Goal: Navigation & Orientation: Find specific page/section

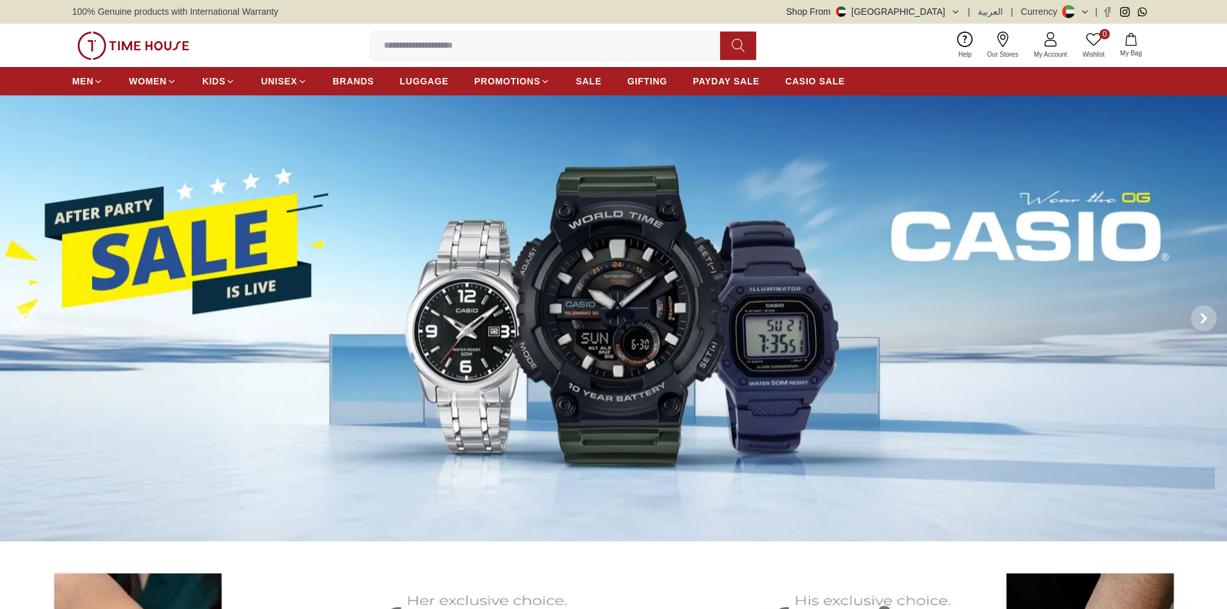
click at [426, 316] on img at bounding box center [613, 318] width 1227 height 446
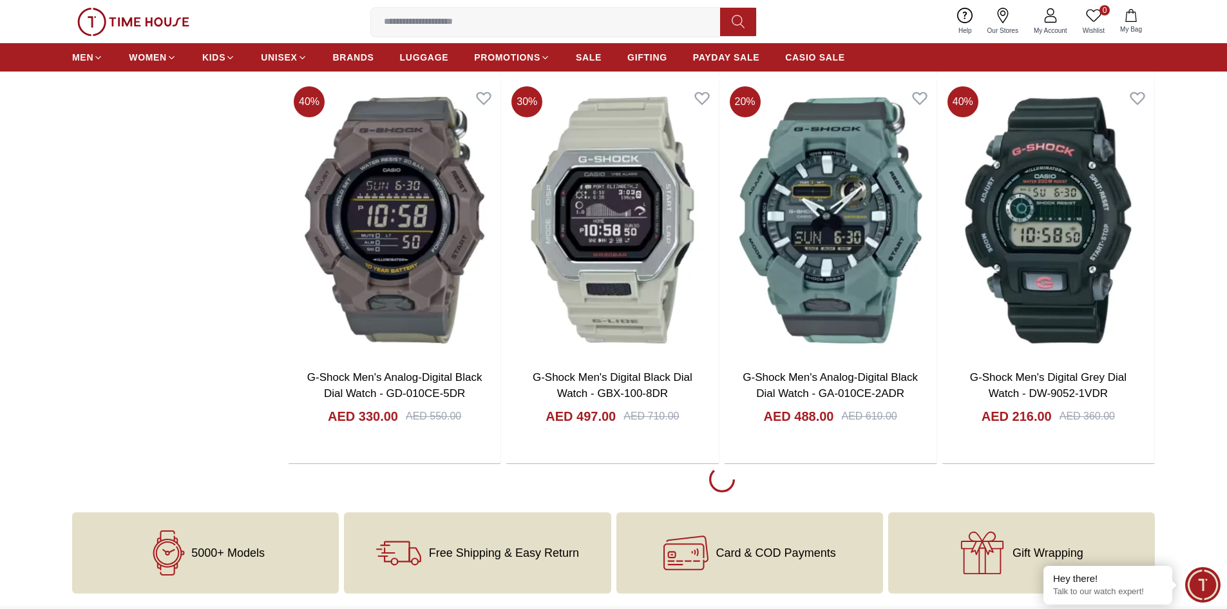
scroll to position [2190, 0]
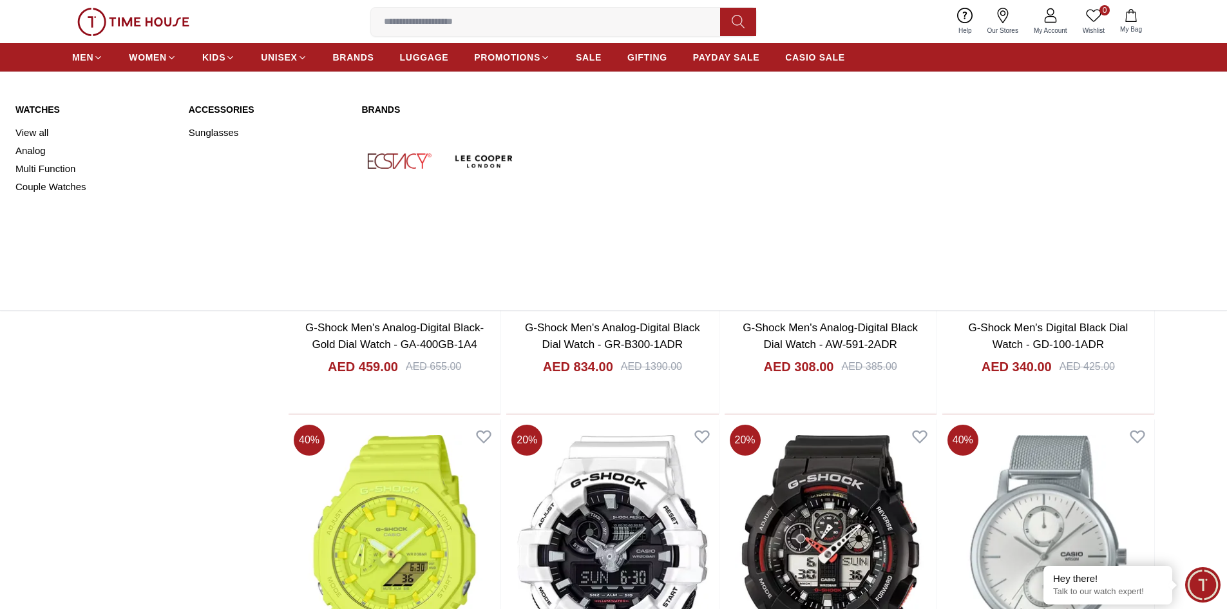
scroll to position [2512, 0]
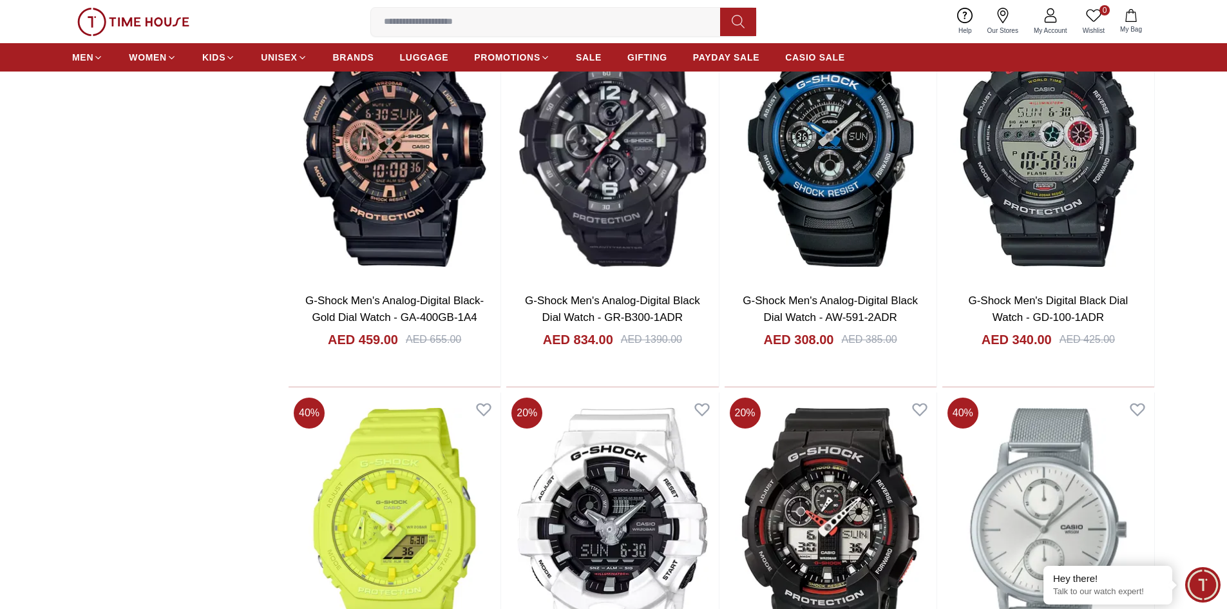
click at [994, 20] on link "Our Stores" at bounding box center [1003, 21] width 46 height 33
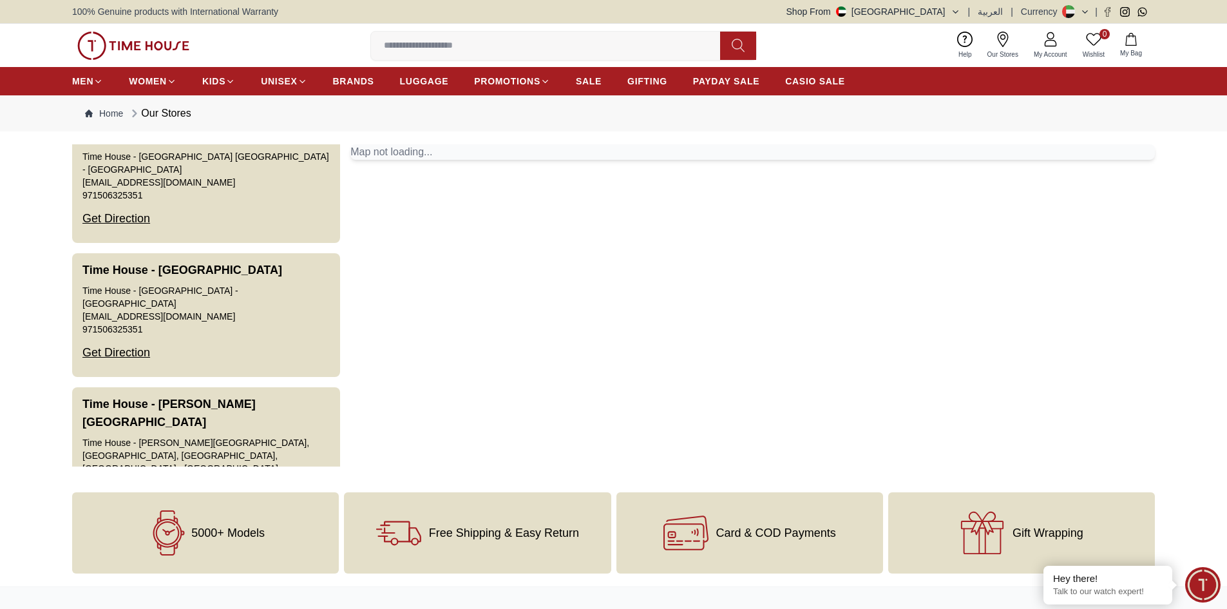
scroll to position [2767, 0]
click at [792, 554] on div "Card & COD Payments" at bounding box center [749, 532] width 267 height 81
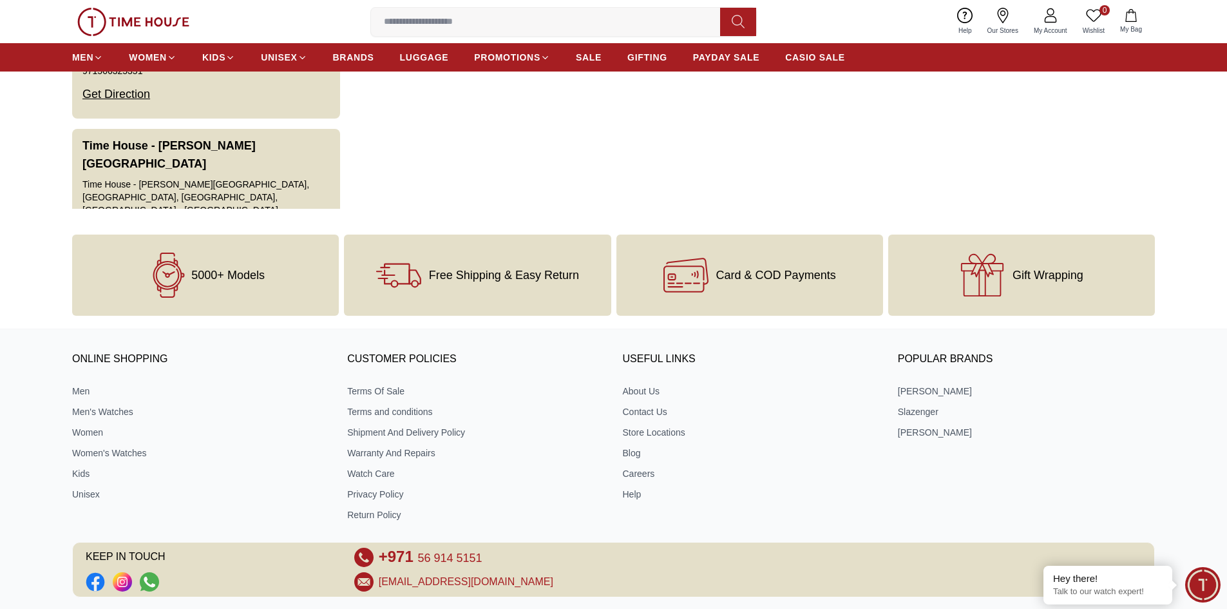
scroll to position [0, 0]
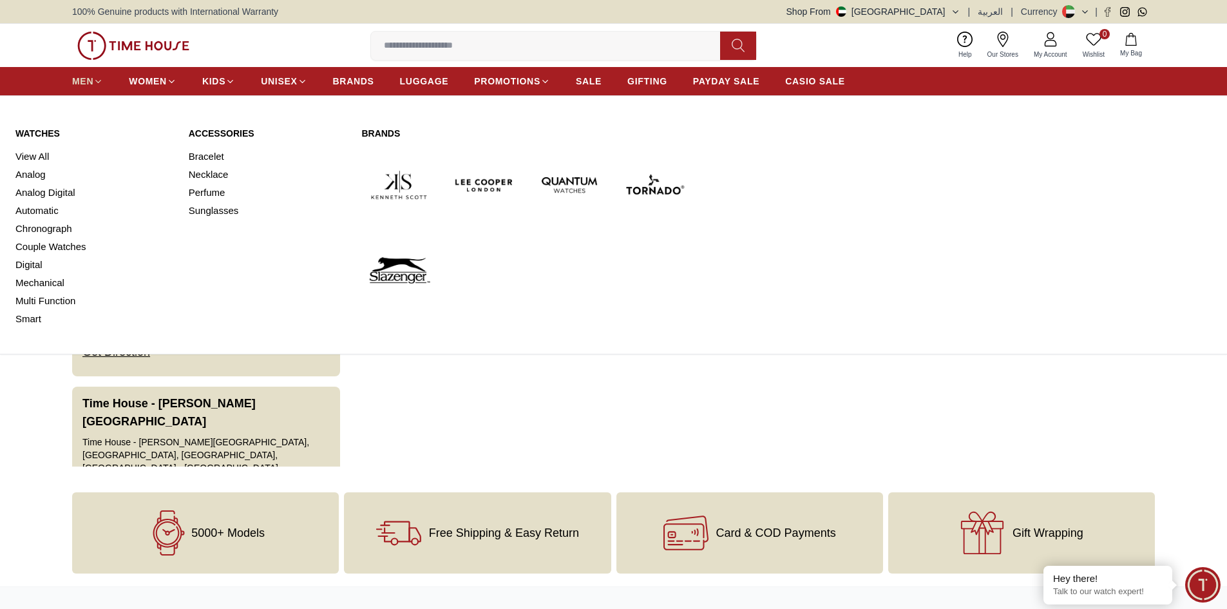
click at [84, 86] on span "MEN" at bounding box center [82, 81] width 21 height 13
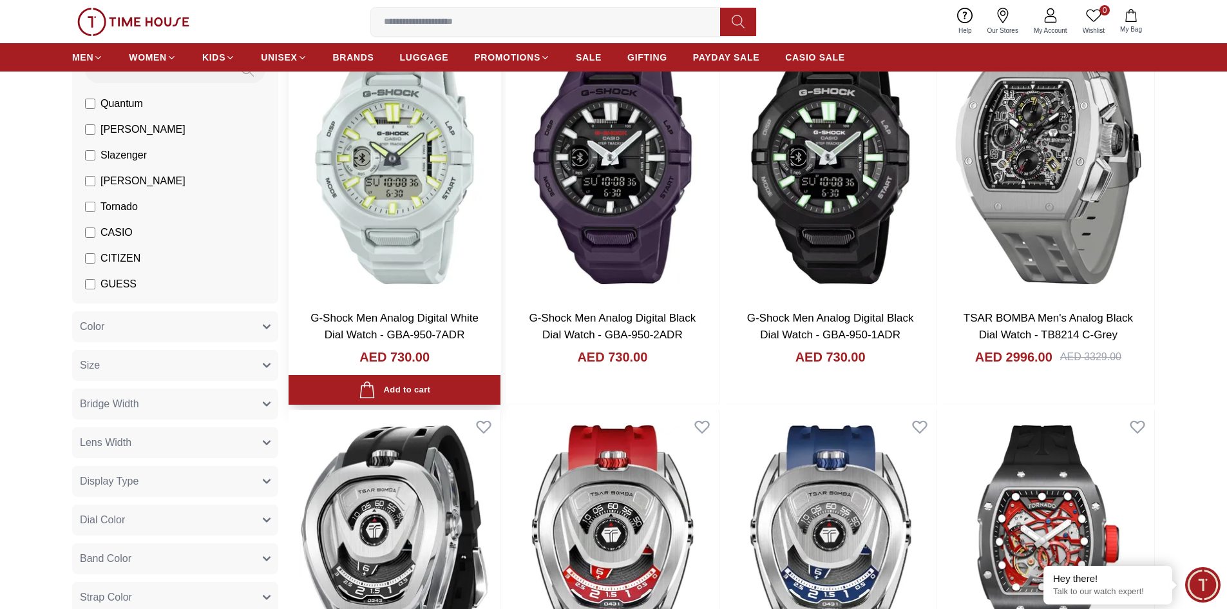
scroll to position [193, 0]
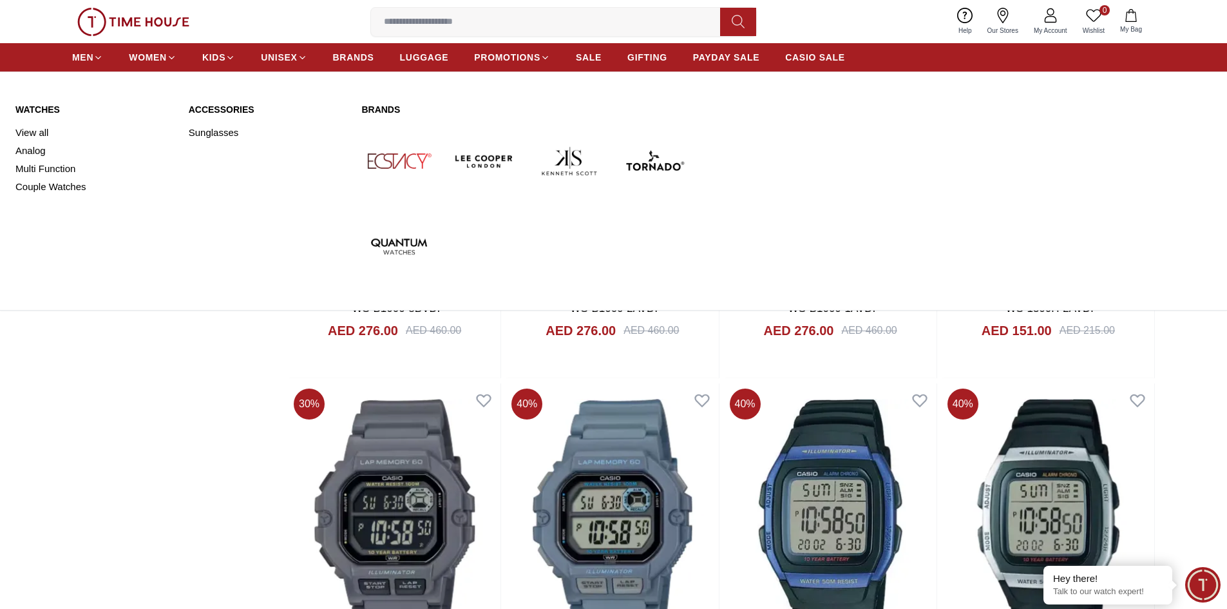
scroll to position [2035, 0]
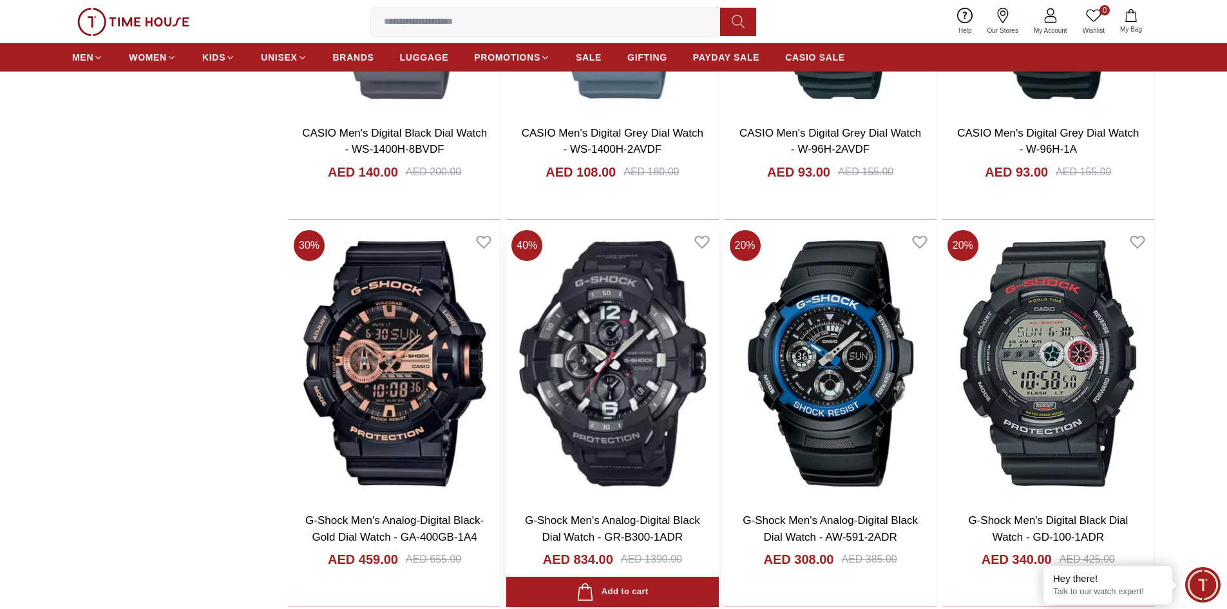
scroll to position [2293, 0]
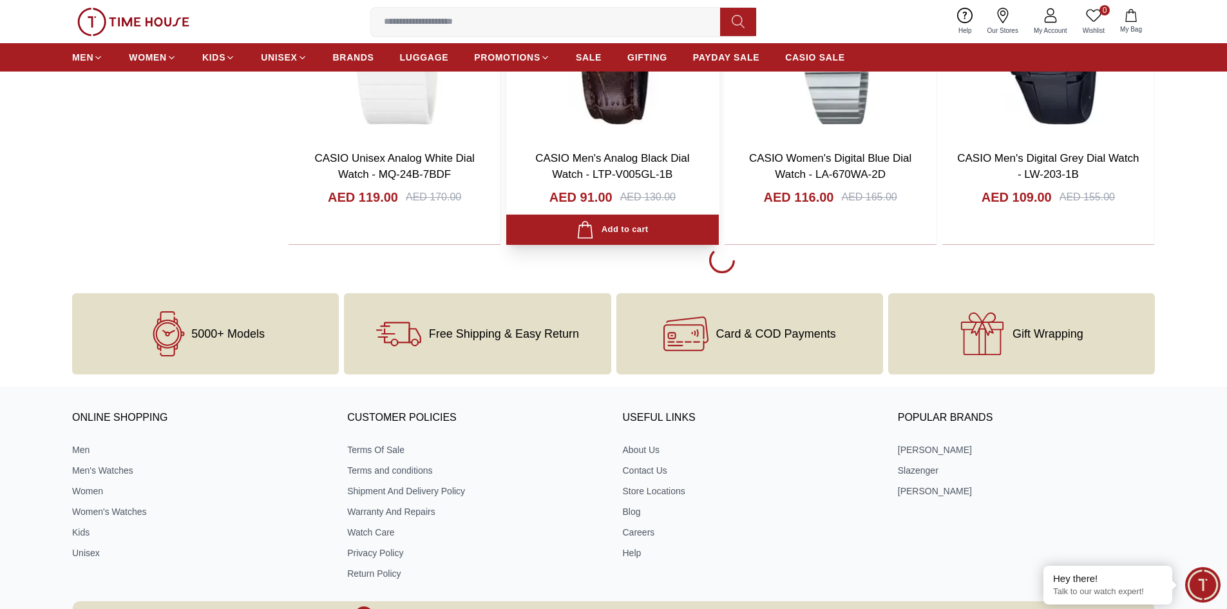
scroll to position [4032, 0]
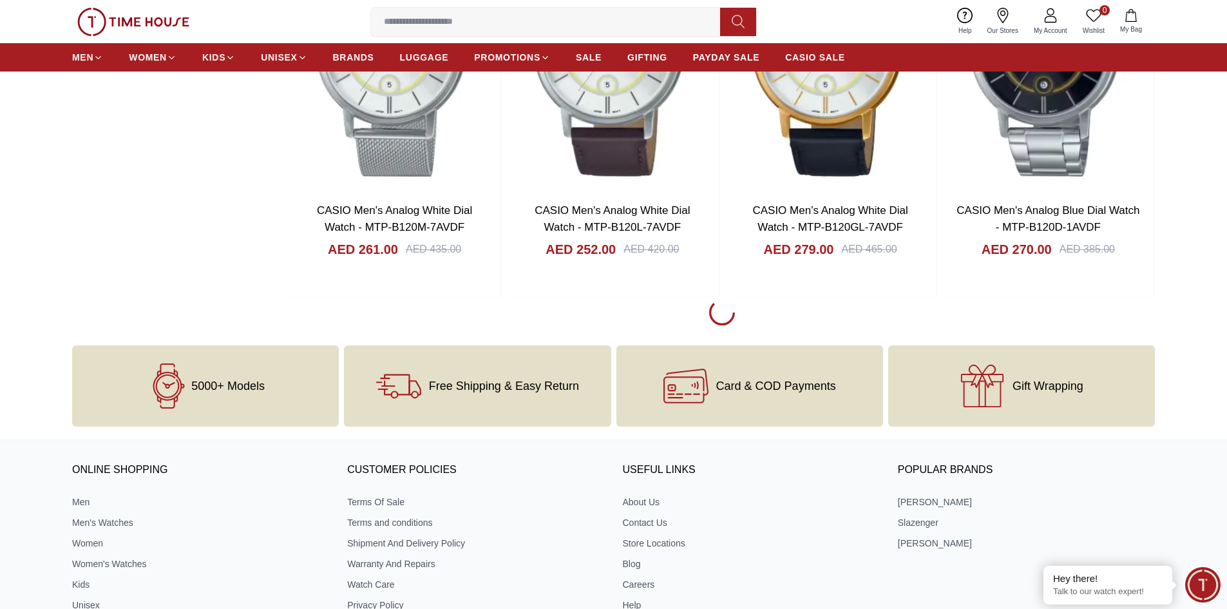
scroll to position [8239, 0]
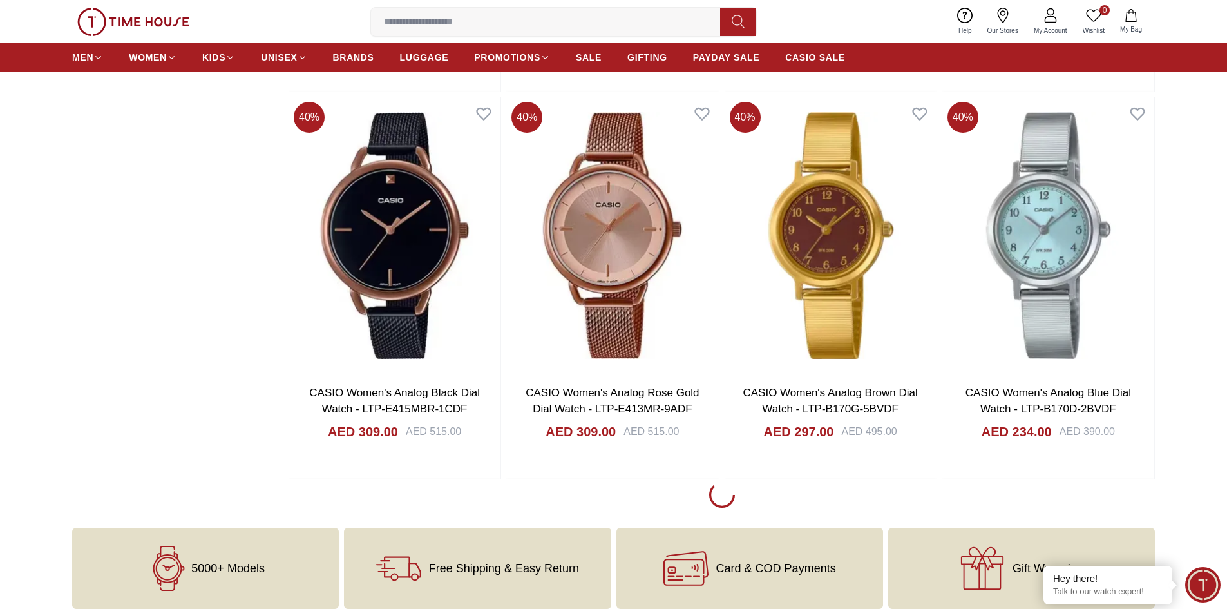
scroll to position [10040, 0]
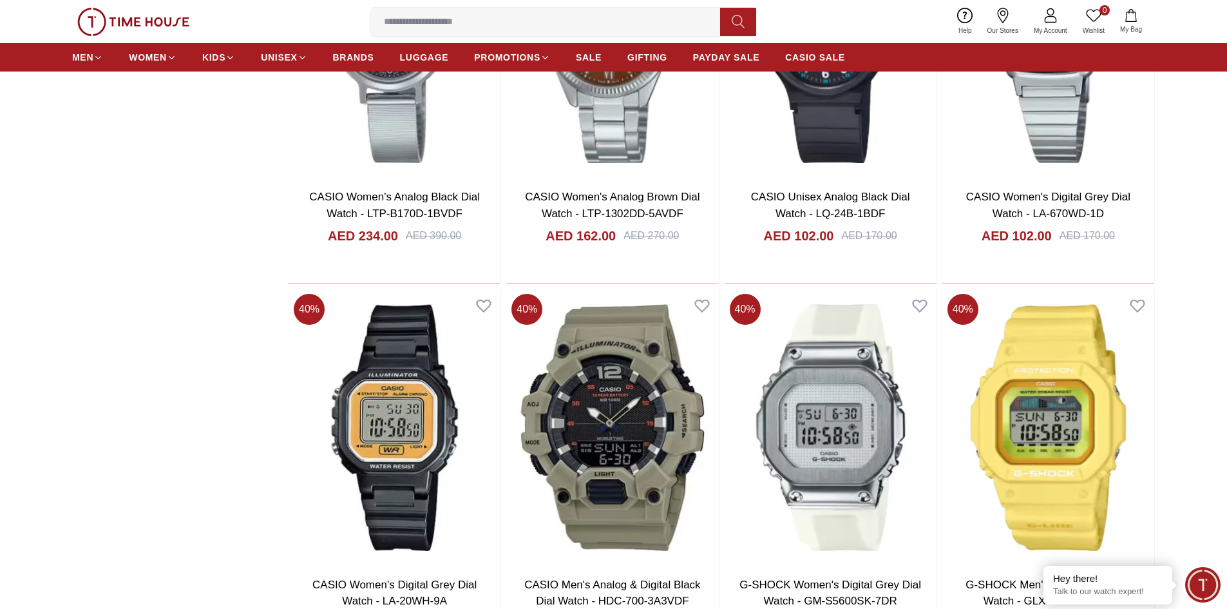
scroll to position [10426, 0]
